Goal: Find specific page/section

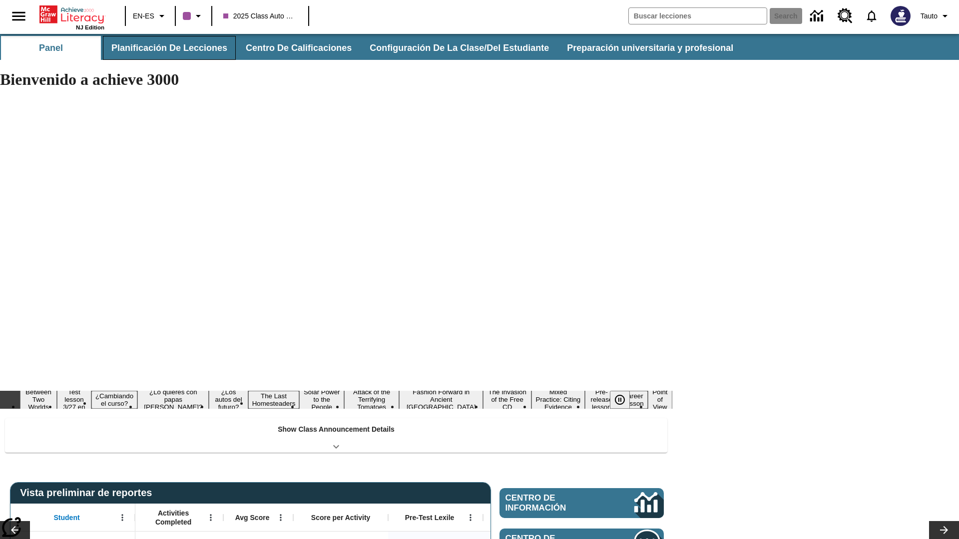
click at [167, 48] on button "Planificación de lecciones" at bounding box center [169, 48] width 133 height 24
